Goal: Task Accomplishment & Management: Use online tool/utility

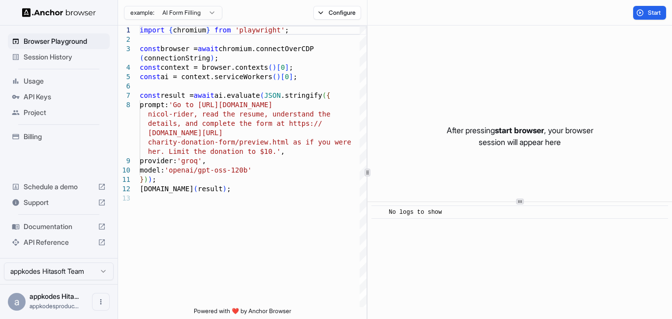
click at [58, 99] on span "API Keys" at bounding box center [65, 97] width 82 height 10
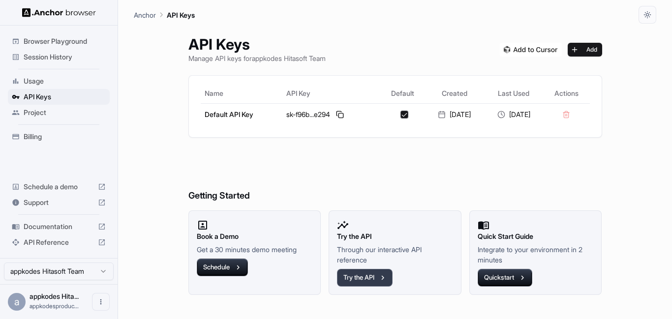
click at [361, 275] on button "Try the API" at bounding box center [365, 278] width 56 height 18
click at [90, 43] on span "Browser Playground" at bounding box center [65, 41] width 82 height 10
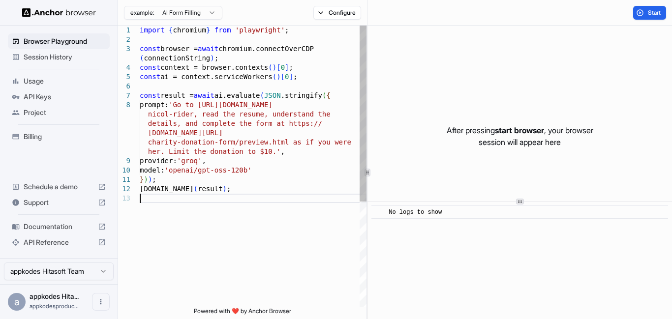
click at [237, 195] on div "import { chromium } from 'playwright' ; const browser = await chromium.connectO…" at bounding box center [253, 251] width 227 height 450
type textarea "**********"
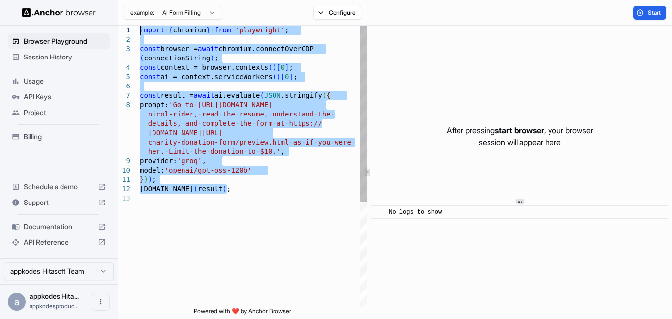
drag, startPoint x: 240, startPoint y: 190, endPoint x: 91, endPoint y: 18, distance: 227.4
click at [140, 26] on div "import { chromium } from 'playwright' ; const browser = await chromium.connectO…" at bounding box center [253, 251] width 227 height 450
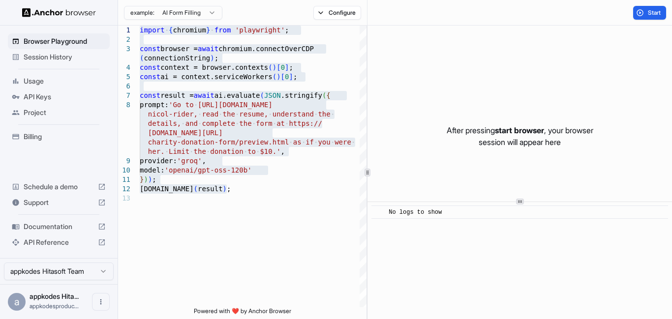
click at [57, 61] on span "Session History" at bounding box center [65, 57] width 82 height 10
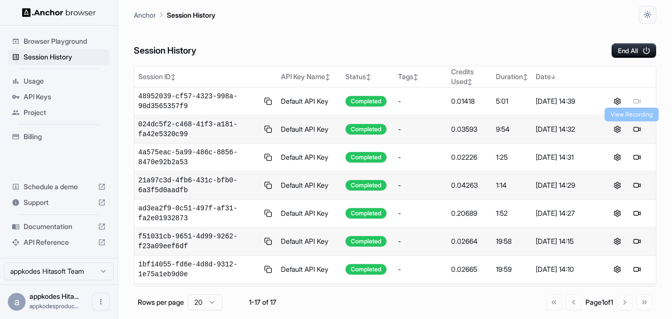
click at [631, 129] on button at bounding box center [637, 129] width 12 height 12
click at [61, 97] on span "API Keys" at bounding box center [65, 97] width 82 height 10
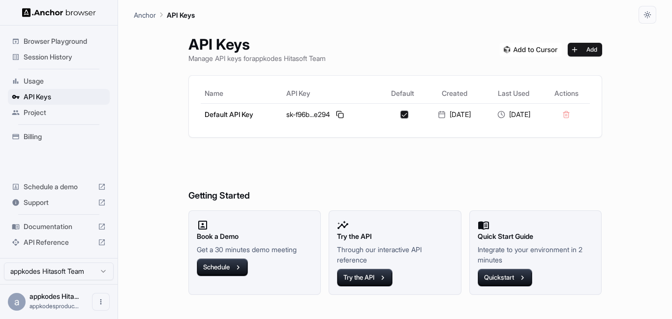
click at [66, 117] on span "Project" at bounding box center [65, 113] width 82 height 10
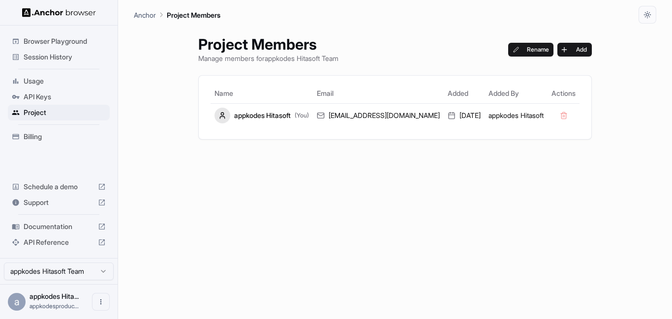
click at [26, 92] on span "API Keys" at bounding box center [65, 97] width 82 height 10
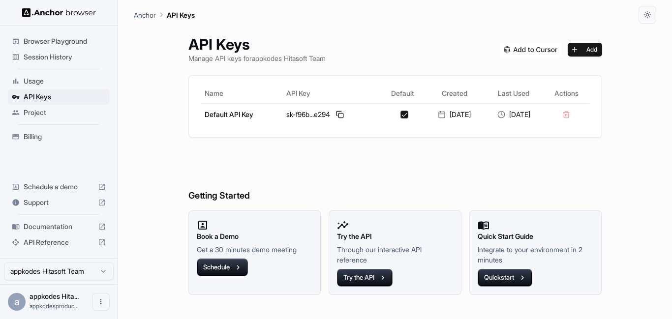
click at [72, 16] on img at bounding box center [59, 12] width 74 height 9
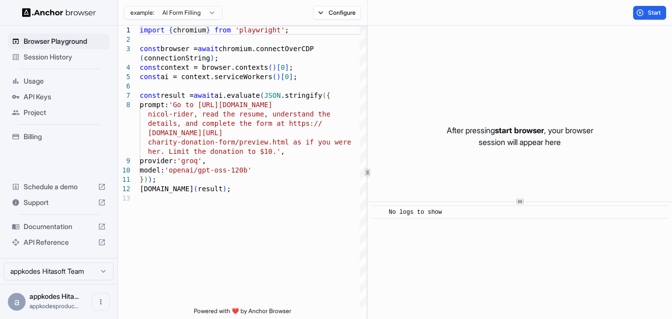
click at [49, 97] on span "API Keys" at bounding box center [65, 97] width 82 height 10
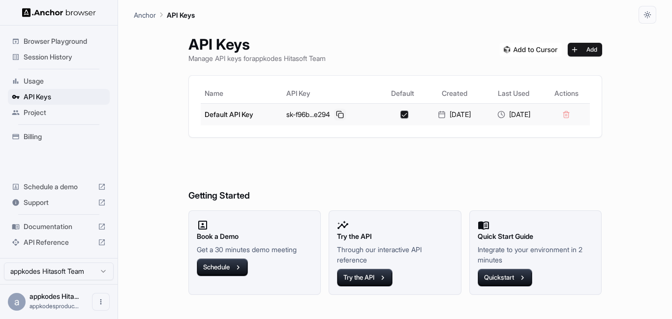
click at [334, 115] on button at bounding box center [340, 115] width 12 height 12
